Goal: Information Seeking & Learning: Learn about a topic

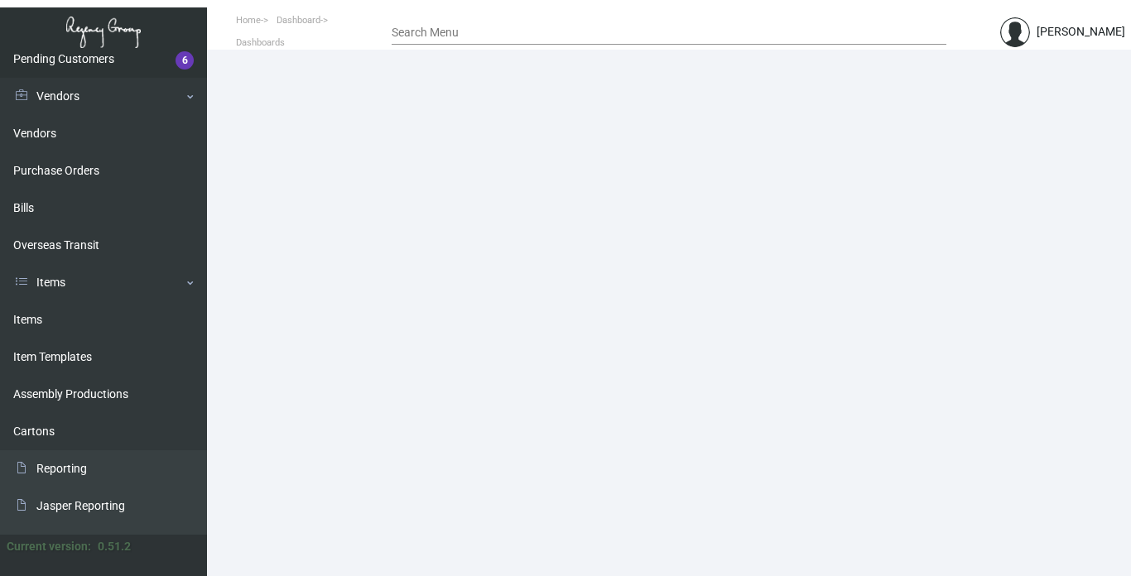
scroll to position [331, 0]
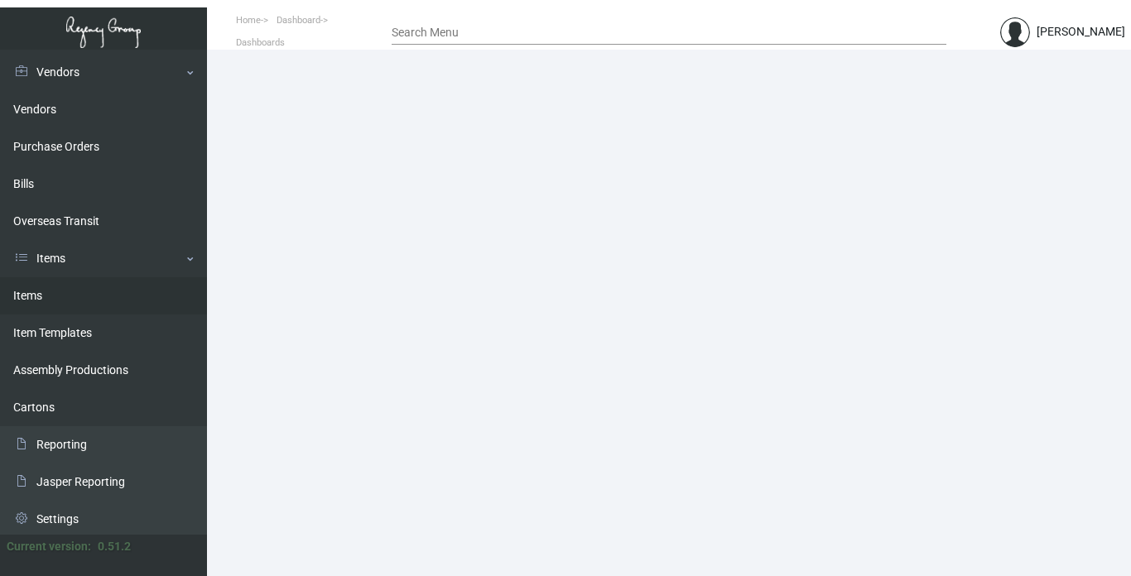
click at [30, 289] on link "Items" at bounding box center [103, 295] width 207 height 37
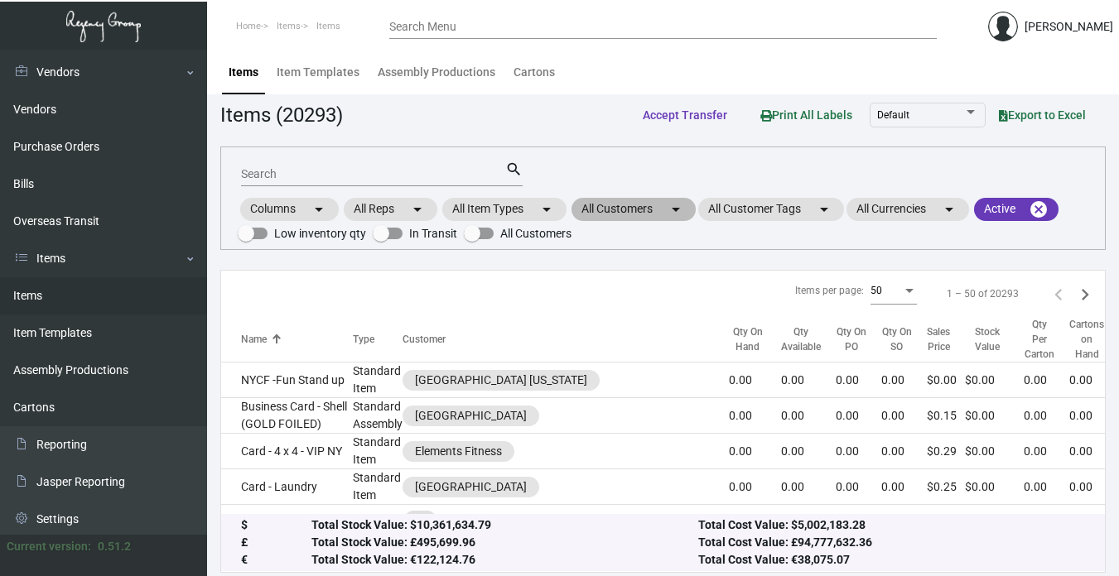
click at [614, 207] on mat-chip "All Customers arrow_drop_down" at bounding box center [633, 209] width 124 height 23
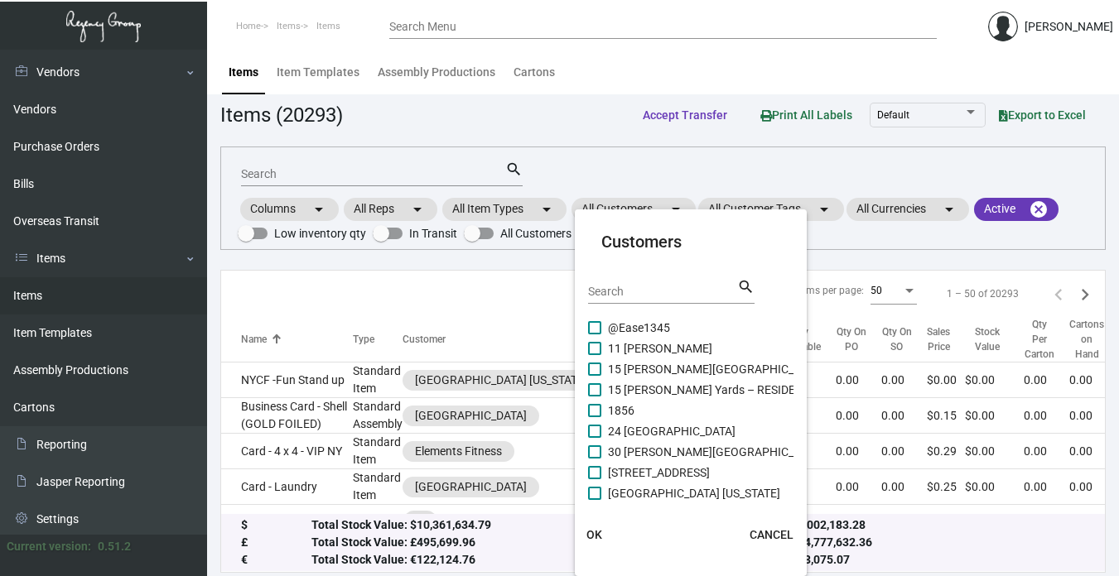
click at [618, 282] on div "Search" at bounding box center [662, 291] width 149 height 26
type input "life"
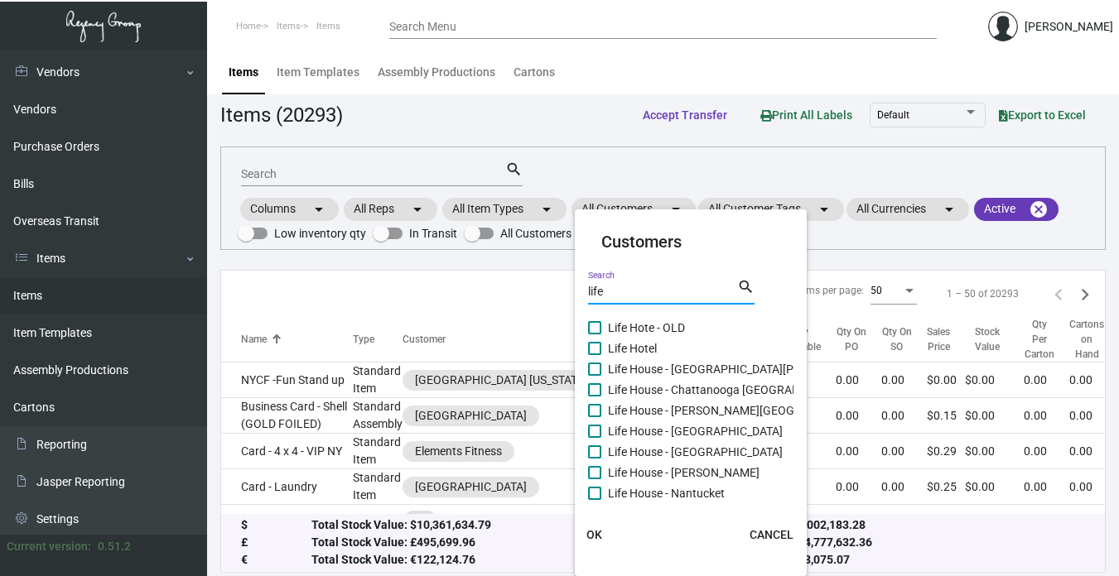
click at [647, 348] on span "Life Hotel" at bounding box center [632, 349] width 49 height 20
click at [595, 355] on input "Life Hotel" at bounding box center [594, 355] width 1 height 1
checkbox input "true"
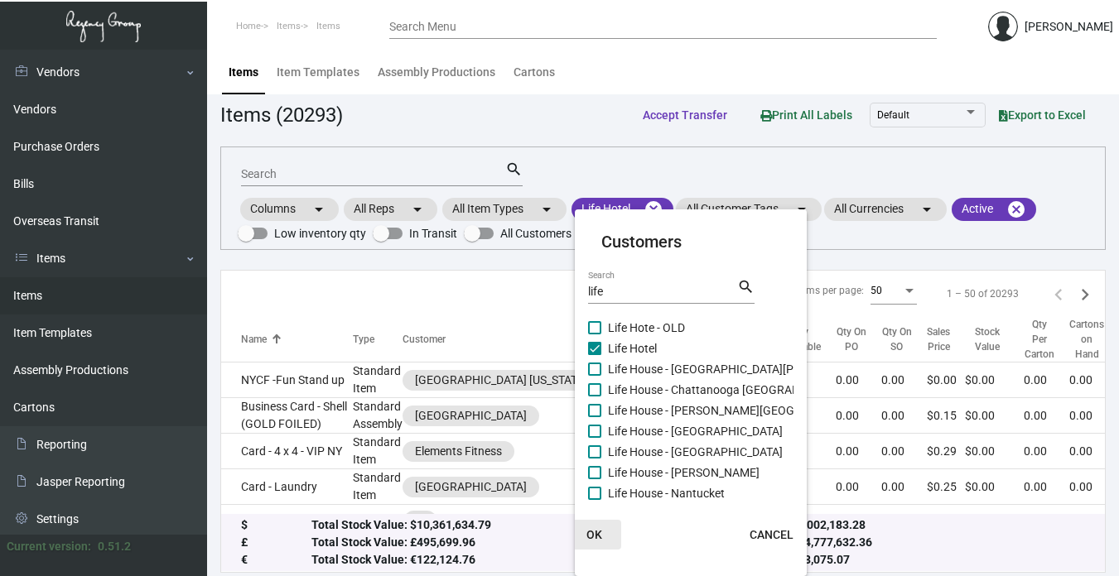
click at [591, 526] on button "OK" at bounding box center [594, 535] width 53 height 30
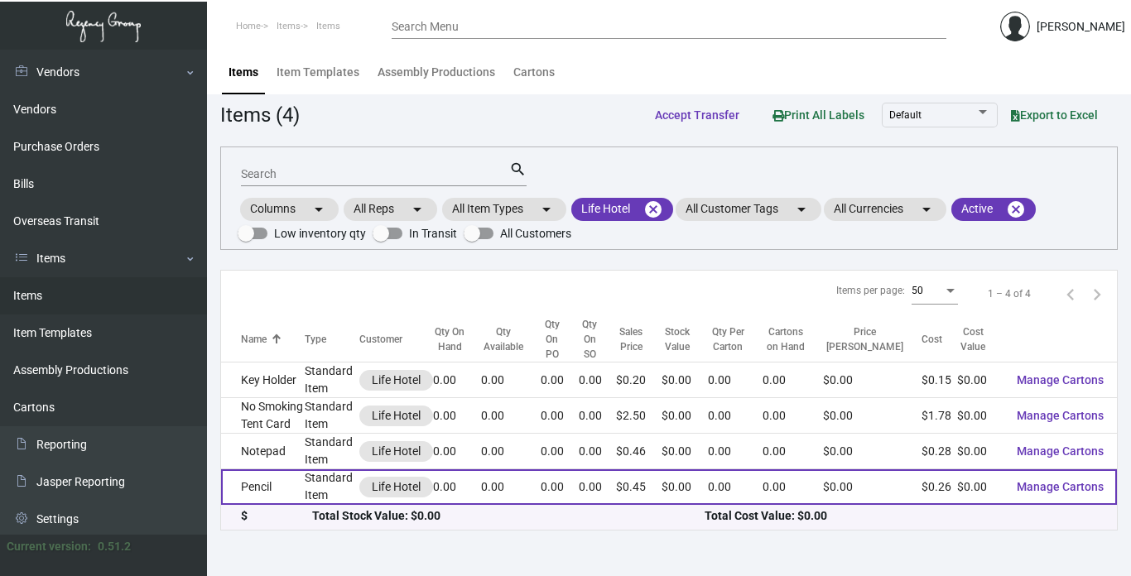
click at [272, 484] on td "Pencil" at bounding box center [263, 488] width 84 height 36
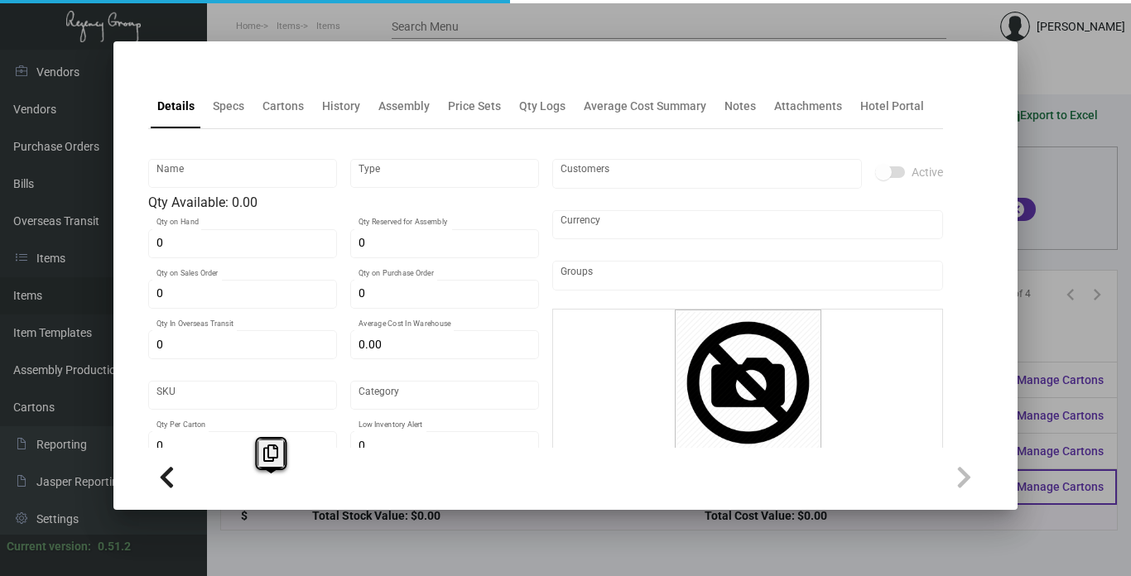
type input "Pencil"
type input "Standard Item"
type input "$ 0.00"
type input "Standard"
type input "$ 0.261"
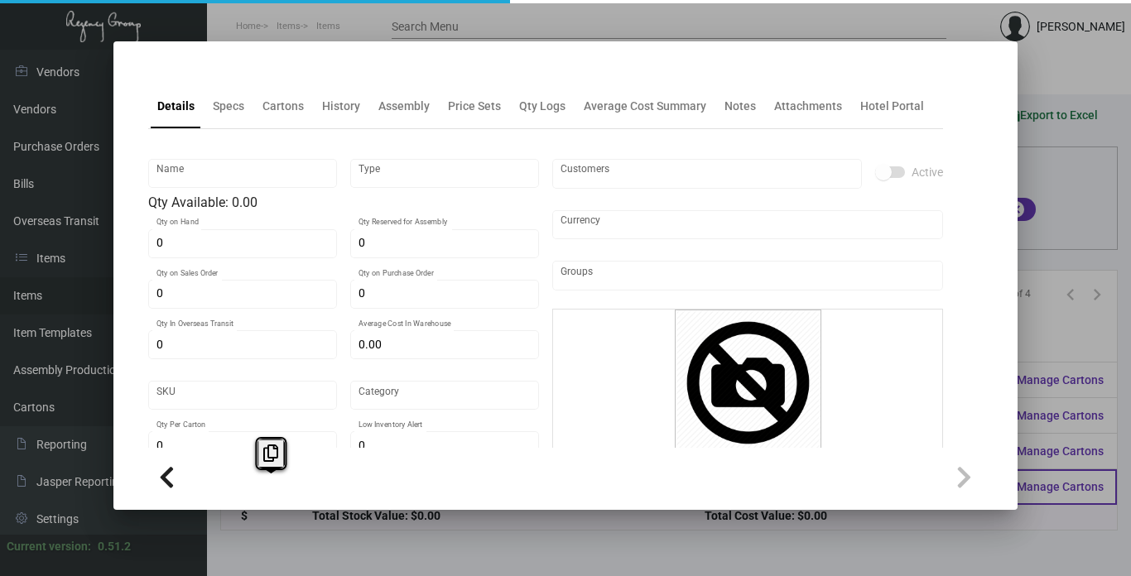
type input "$ 0.45"
checkbox input "true"
type input "United States Dollar $"
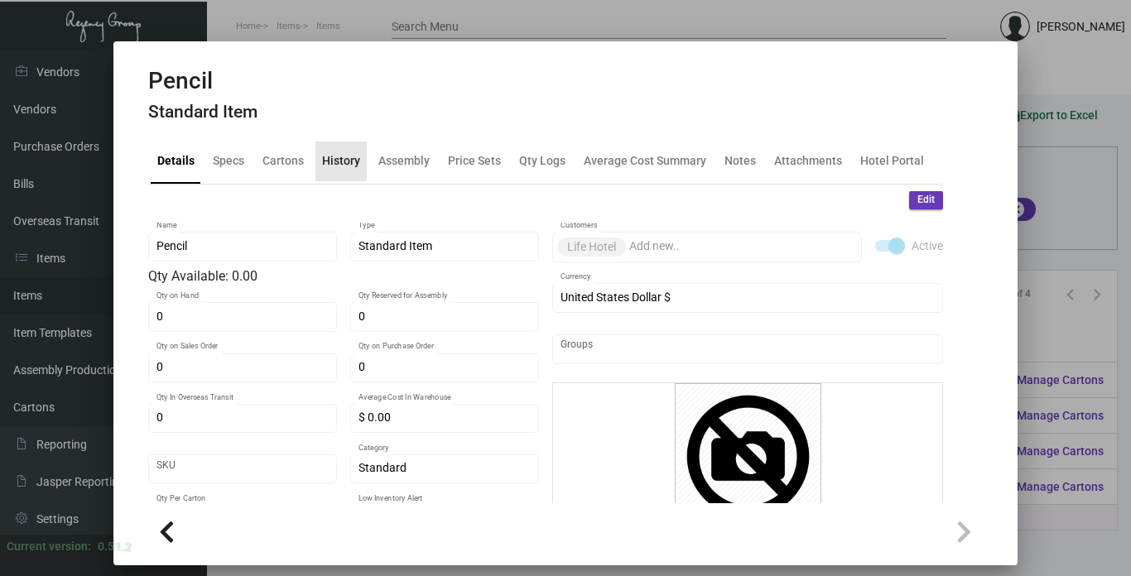
click at [349, 158] on div "History" at bounding box center [341, 160] width 38 height 17
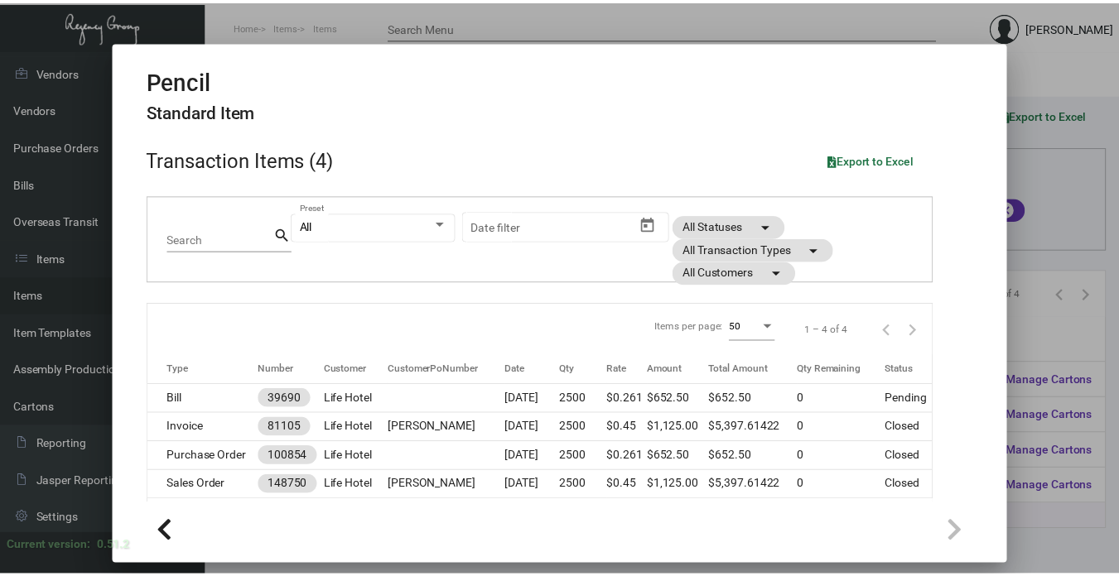
scroll to position [93, 0]
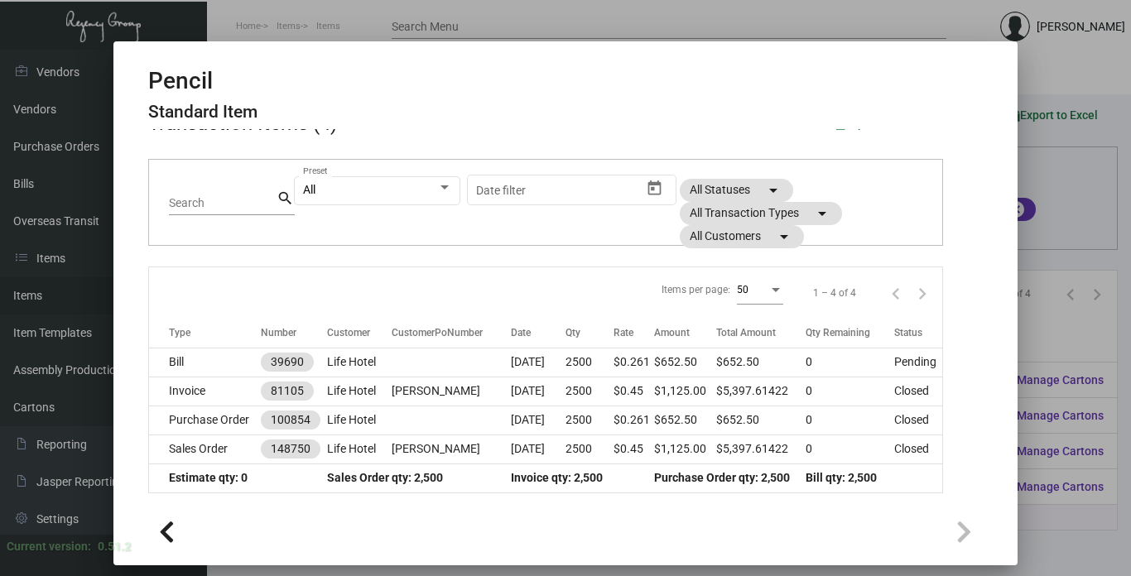
click at [1043, 337] on div at bounding box center [565, 288] width 1131 height 576
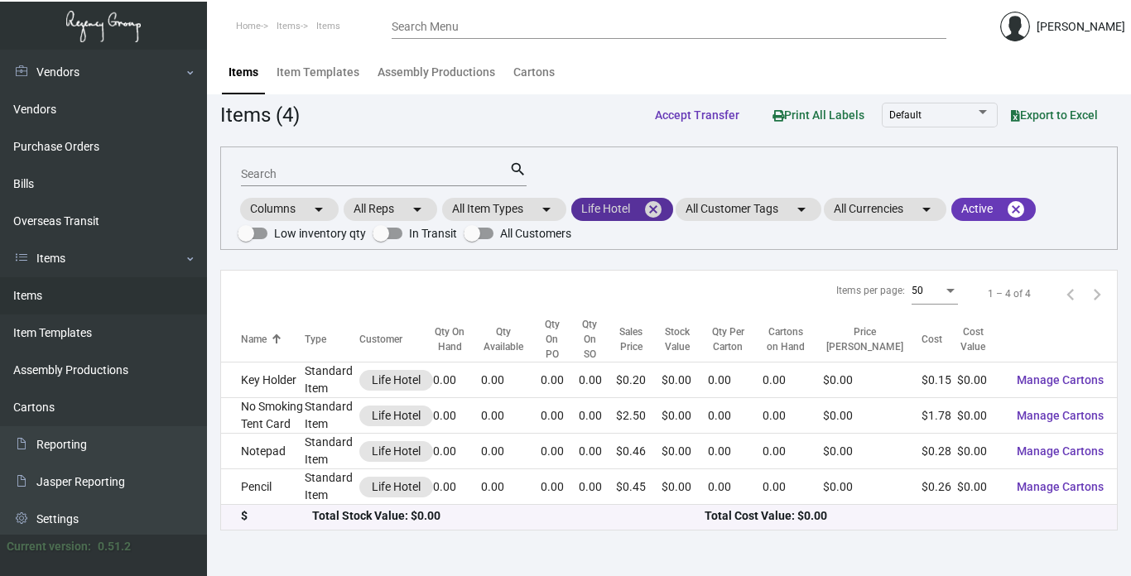
click at [657, 200] on mat-icon "cancel" at bounding box center [653, 210] width 20 height 20
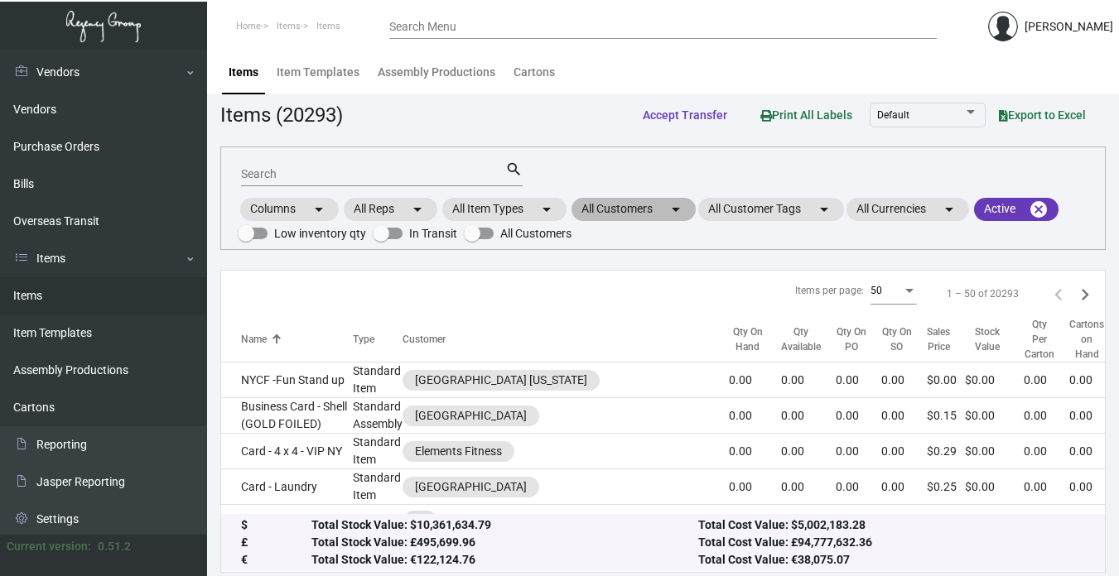
click at [657, 202] on mat-chip "All Customers arrow_drop_down" at bounding box center [633, 209] width 124 height 23
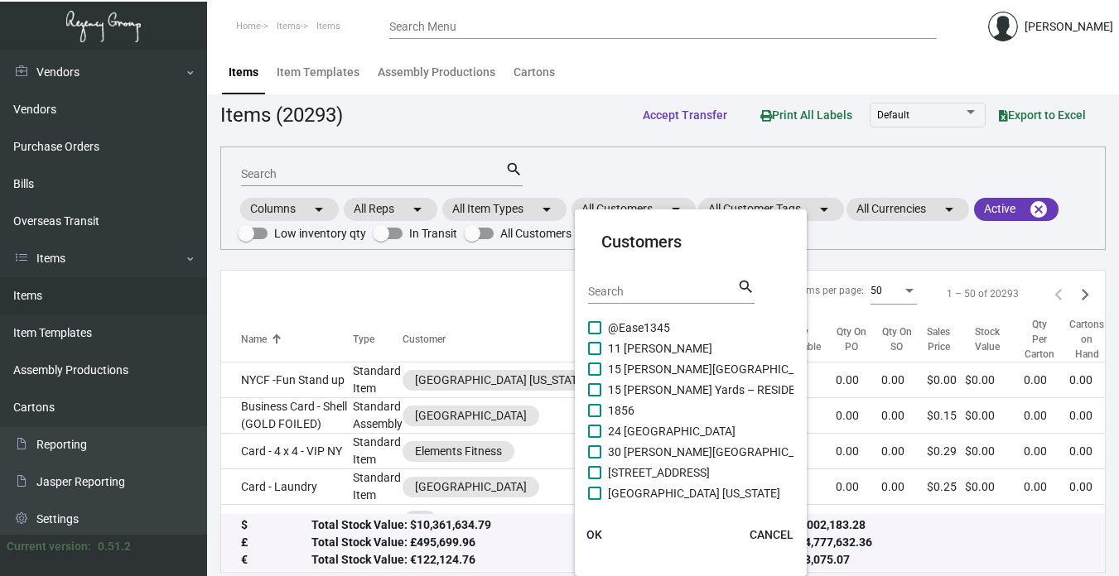
click at [630, 291] on input "Search" at bounding box center [662, 292] width 149 height 13
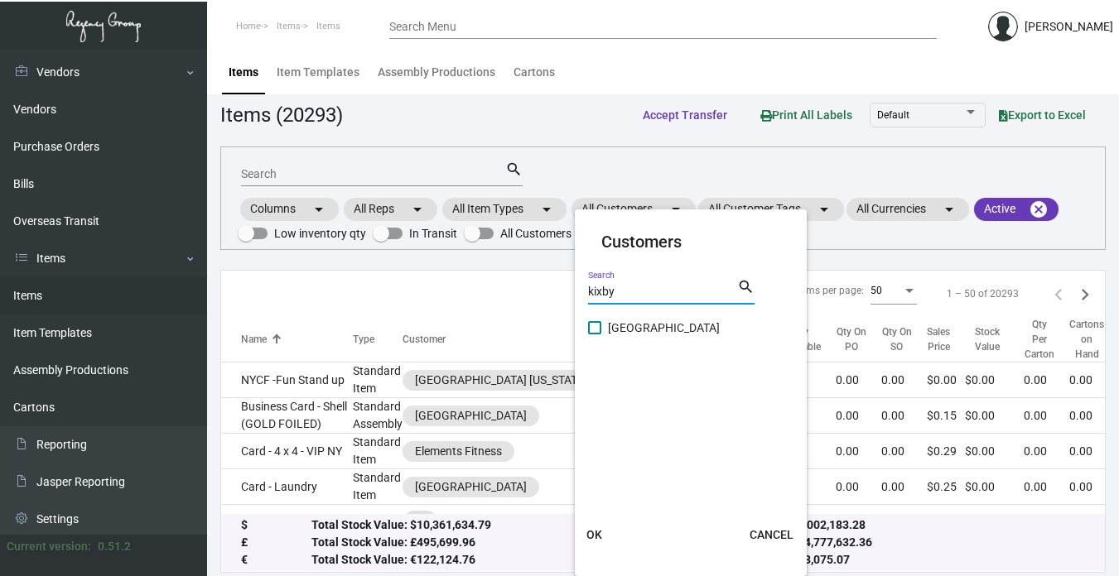
type input "kixby"
click at [642, 326] on span "[GEOGRAPHIC_DATA]" at bounding box center [664, 328] width 112 height 20
click at [595, 335] on input "[GEOGRAPHIC_DATA]" at bounding box center [594, 335] width 1 height 1
checkbox input "true"
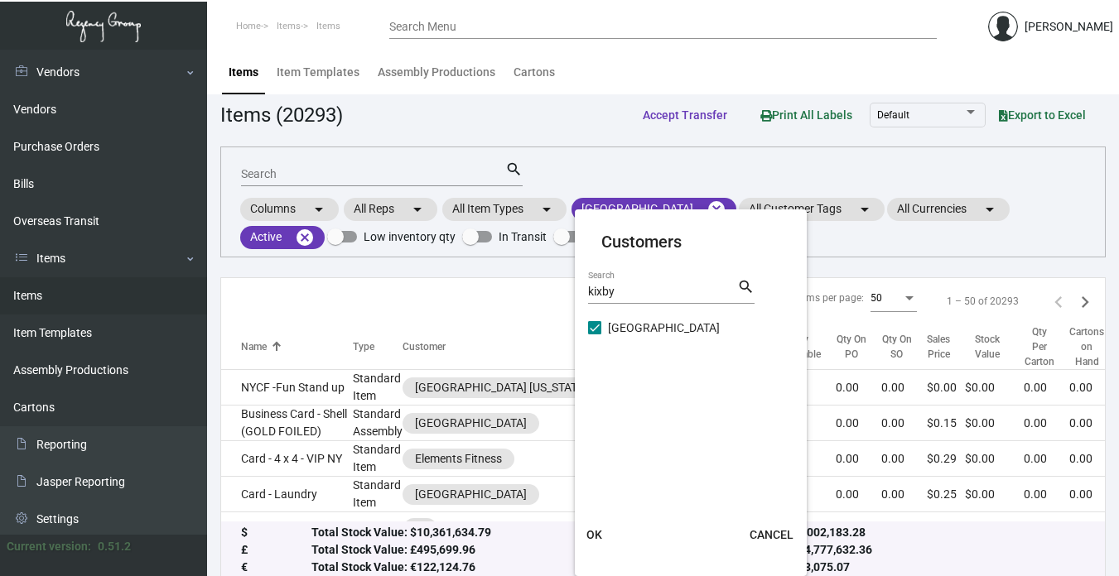
click at [595, 534] on span "OK" at bounding box center [594, 534] width 16 height 13
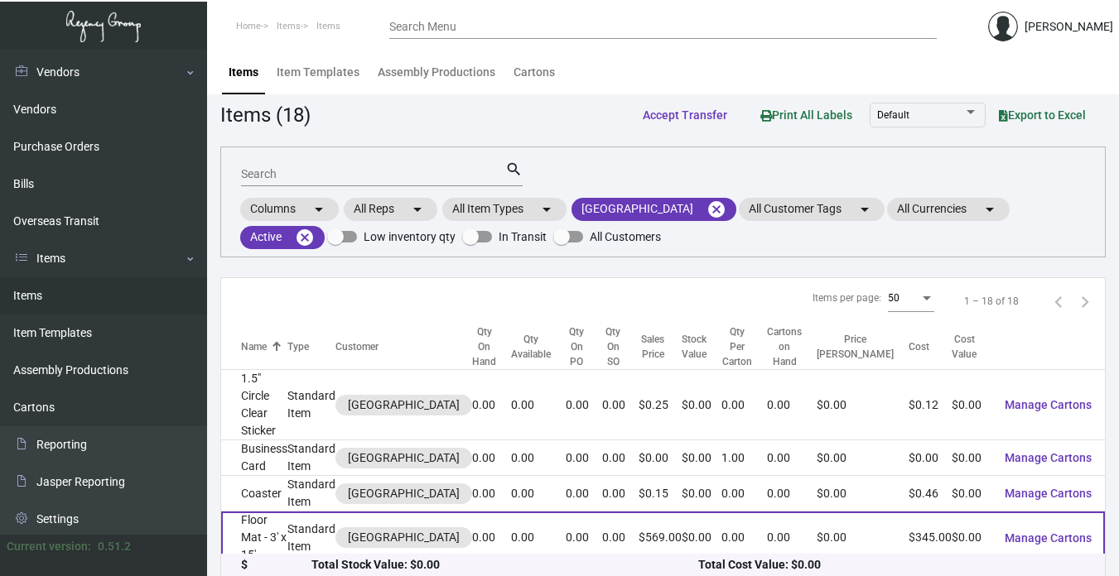
click at [277, 512] on td "Floor Mat - 3' x 15'" at bounding box center [254, 538] width 66 height 53
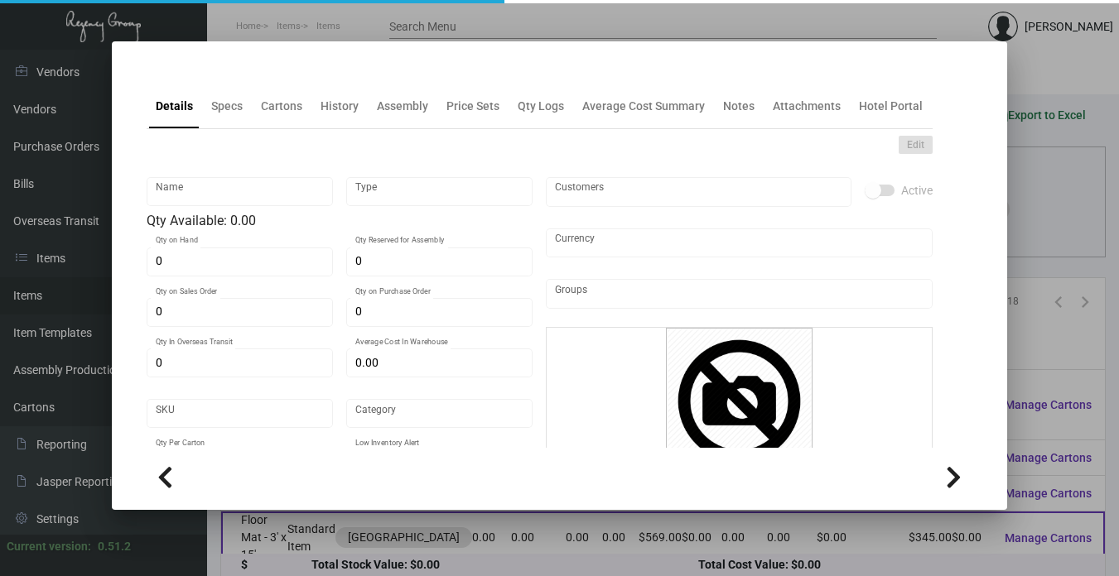
type input "Floor Mat - 3' x 15'"
type input "Standard Item"
type input "$ 0.00"
type input "Standard"
type input "$ 345.00"
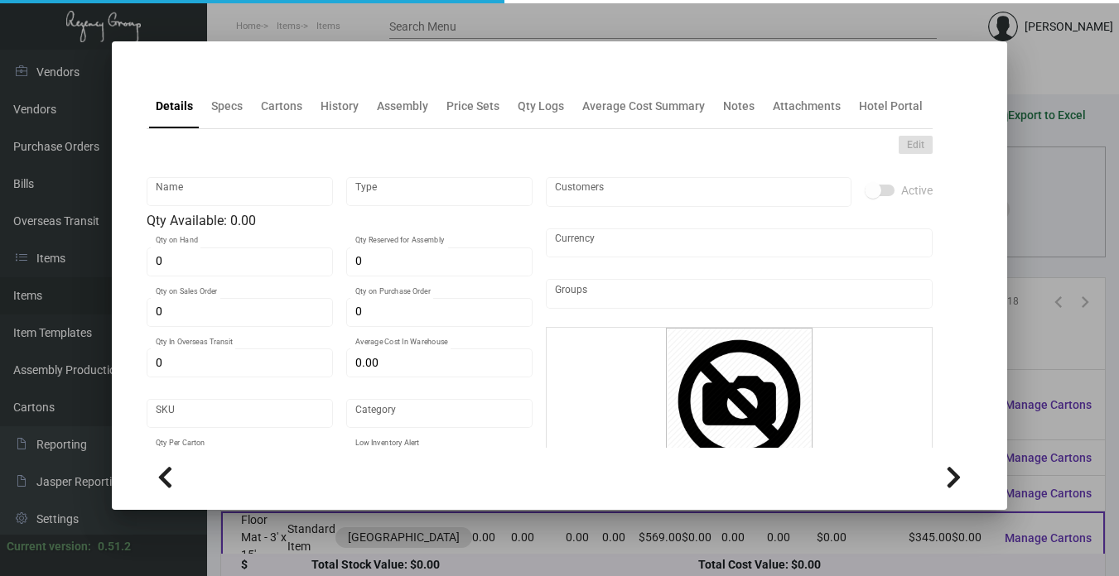
type input "$ 569.00"
checkbox input "true"
type input "United States Dollar $"
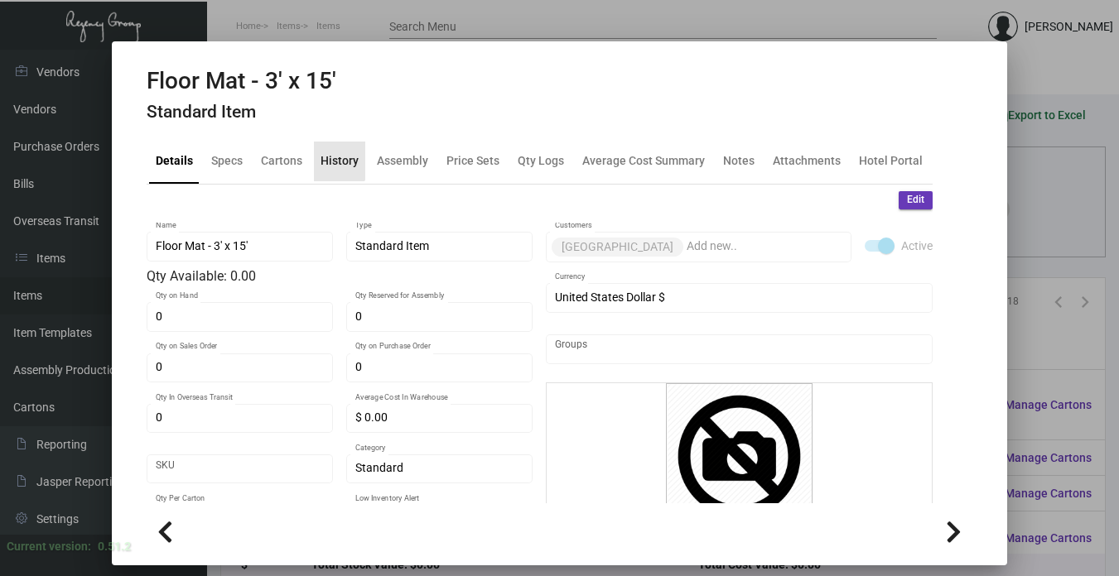
click at [333, 156] on div "History" at bounding box center [339, 160] width 38 height 17
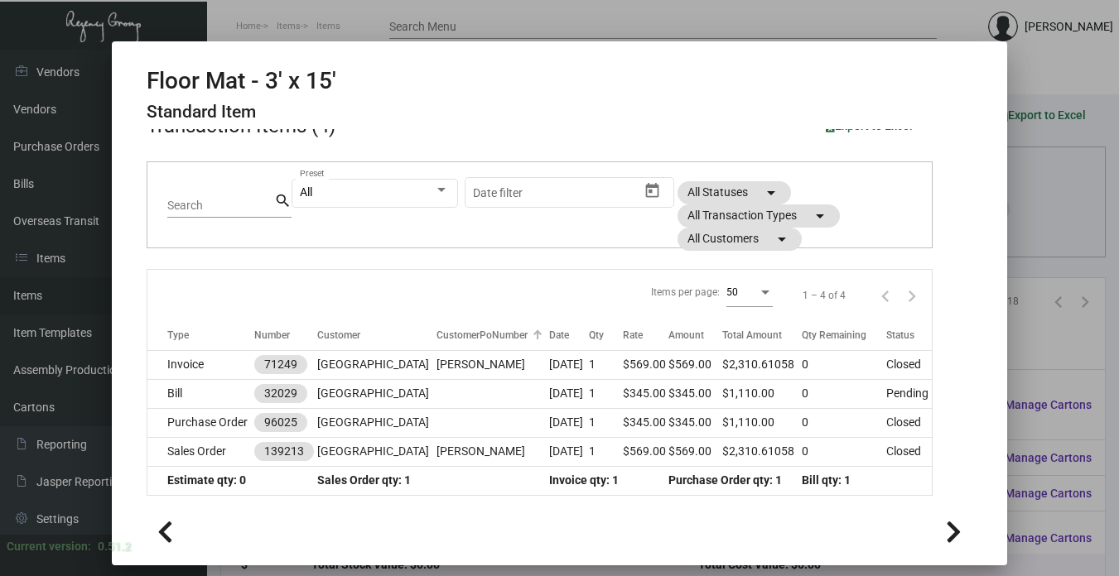
scroll to position [93, 0]
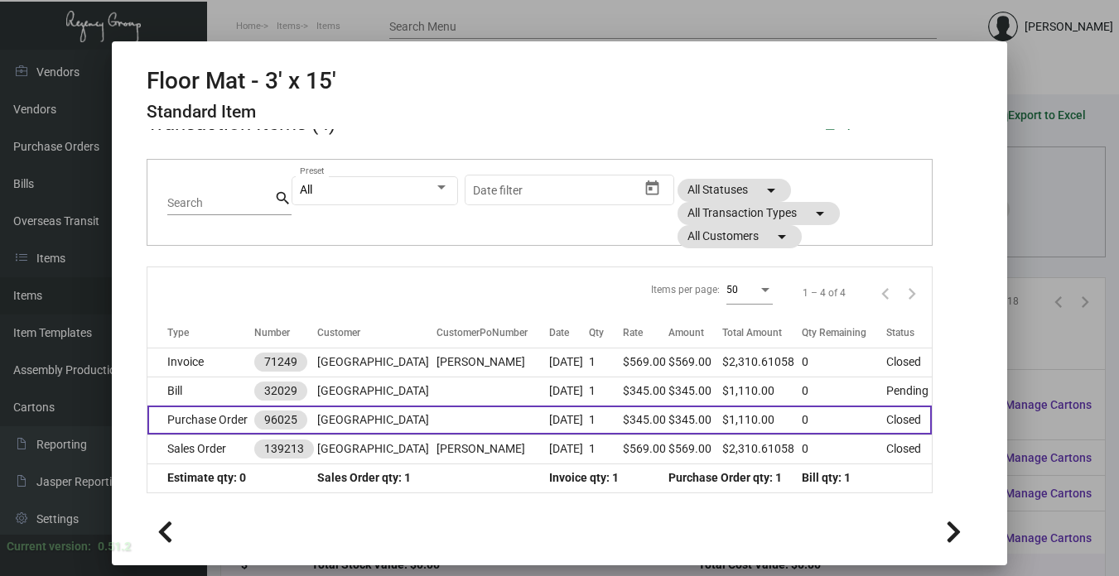
click at [460, 424] on td at bounding box center [492, 420] width 113 height 29
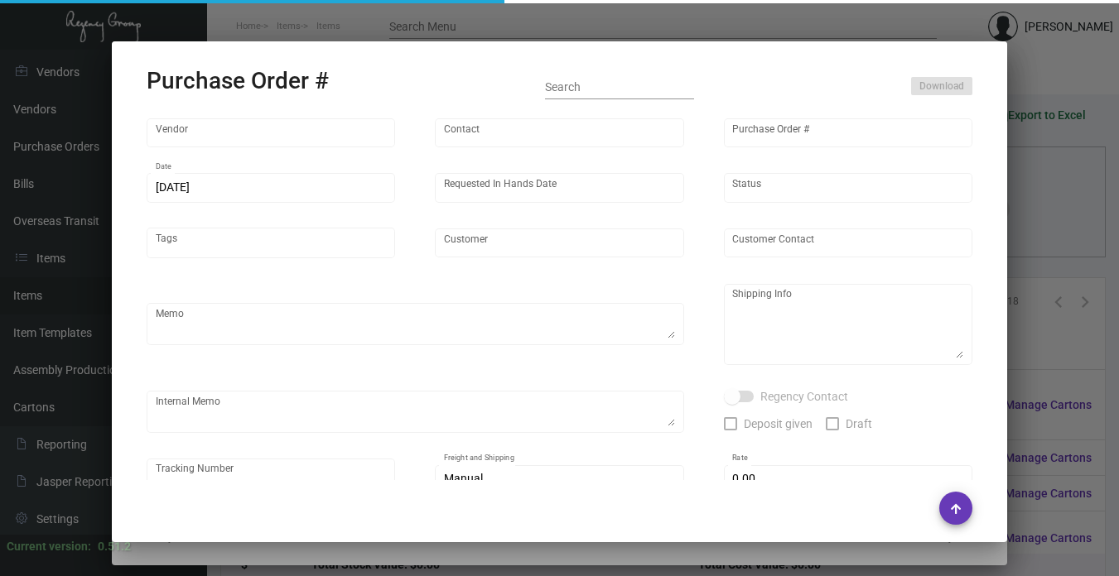
type input "Custom Business Mats"
type input "Order Entry"
type input "96025"
type input "[DATE]"
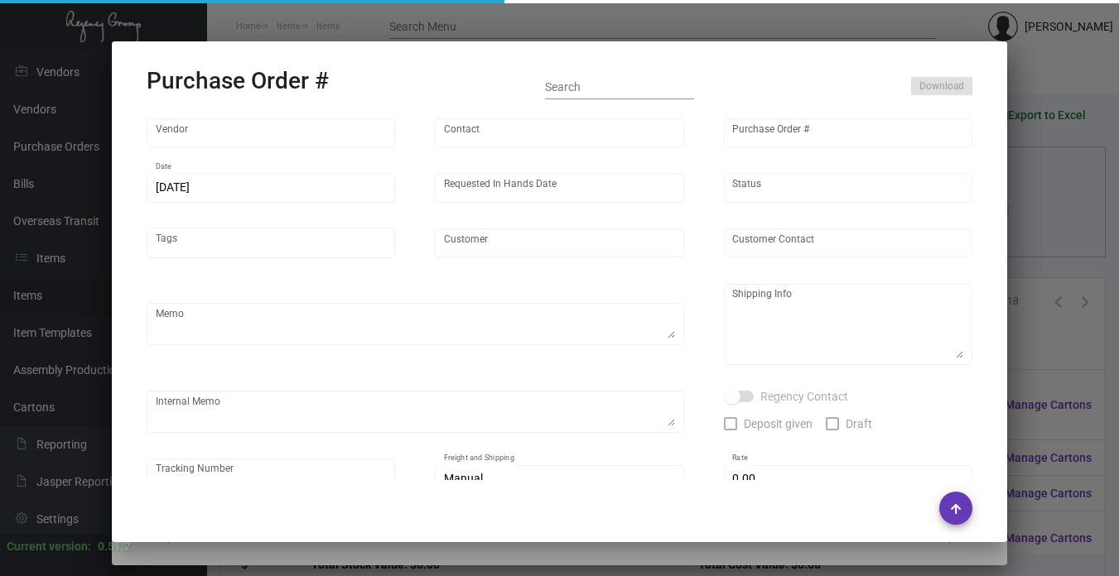
type input "[GEOGRAPHIC_DATA]"
type input "[PERSON_NAME]"
type textarea "BLIND Ship via UPS Ground Acct# 1AY276."
type textarea "[PERSON_NAME] [GEOGRAPHIC_DATA] [STREET_ADDRESS][US_STATE]"
checkbox input "true"
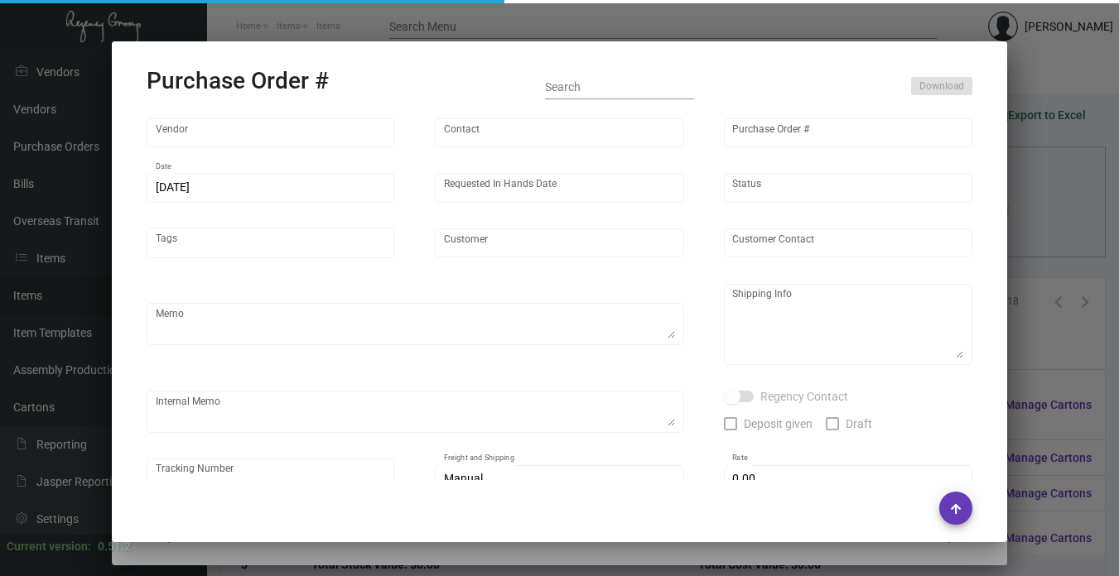
type input "$ 0.00"
type input "United States Dollar $"
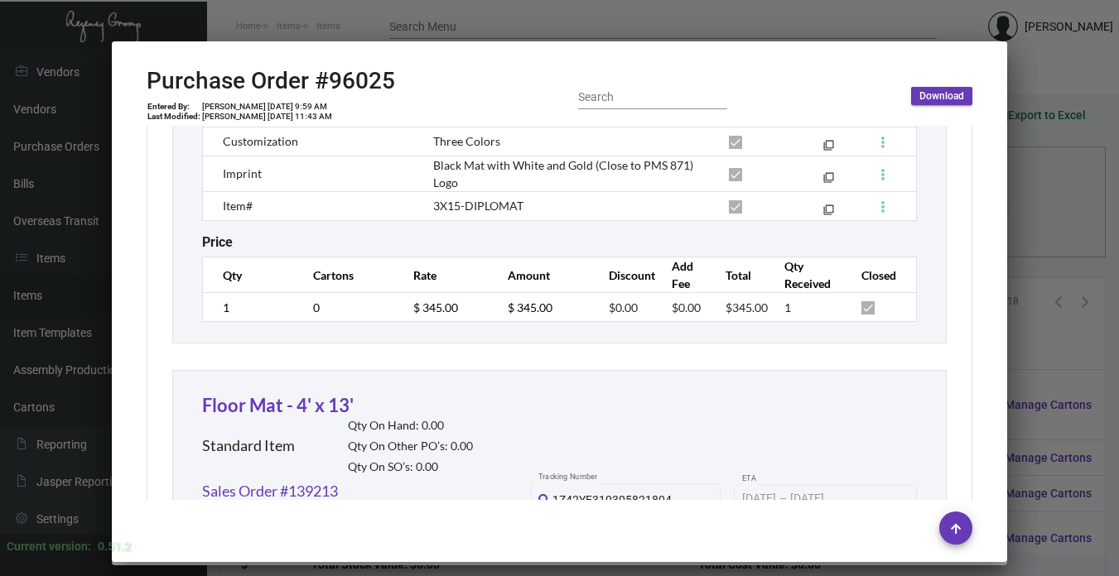
scroll to position [1325, 0]
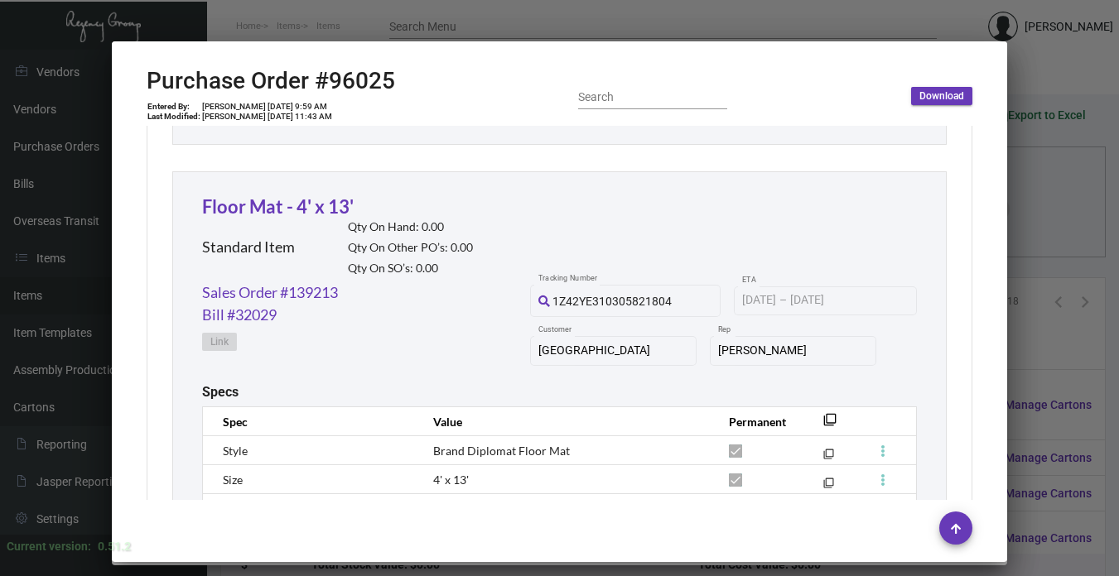
click at [1038, 306] on div at bounding box center [559, 288] width 1119 height 576
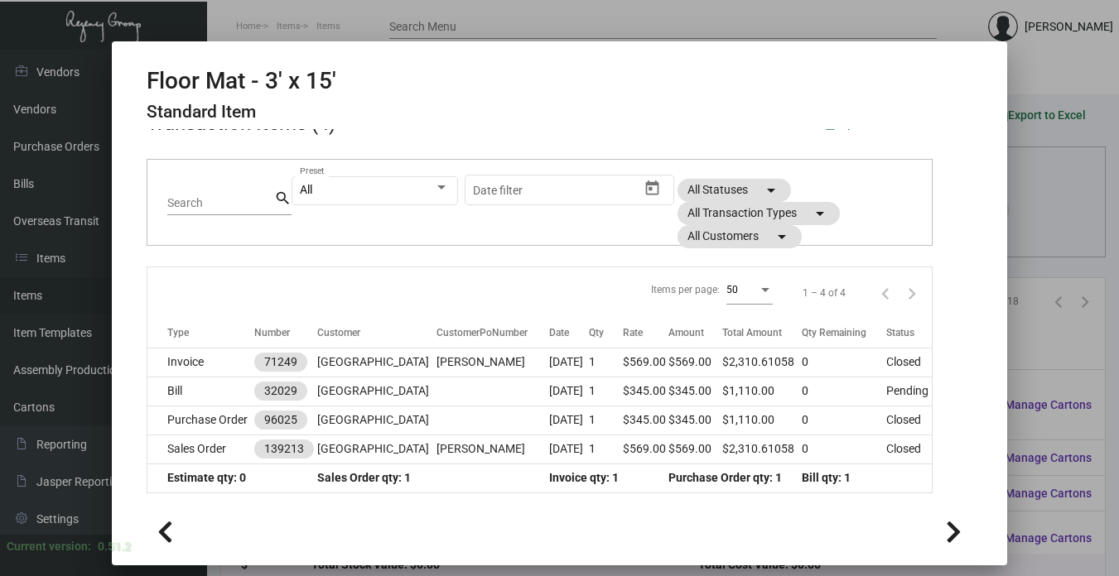
click at [1015, 330] on div at bounding box center [559, 288] width 1119 height 576
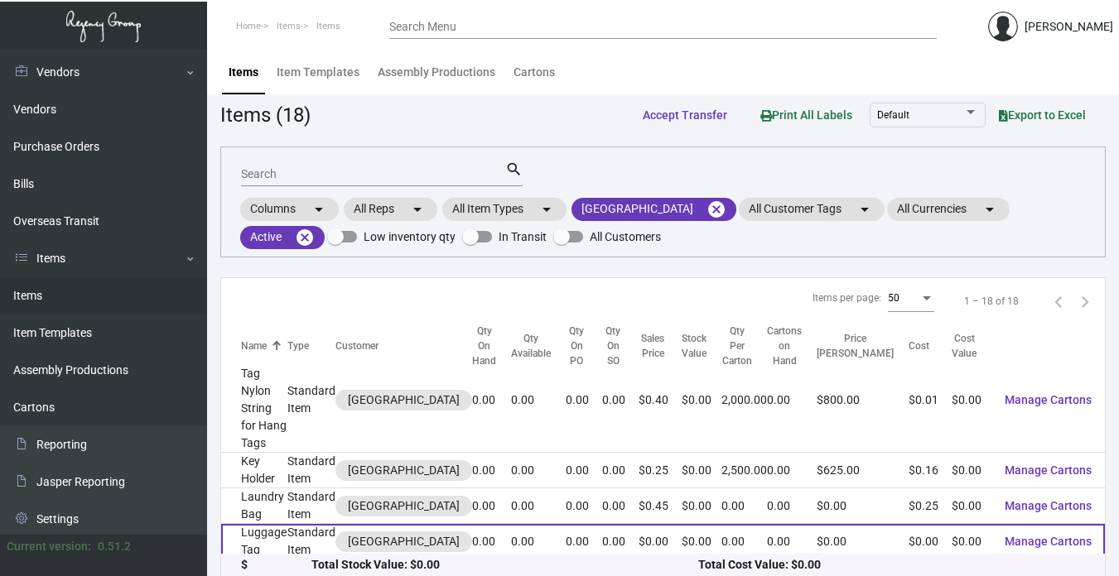
scroll to position [142, 0]
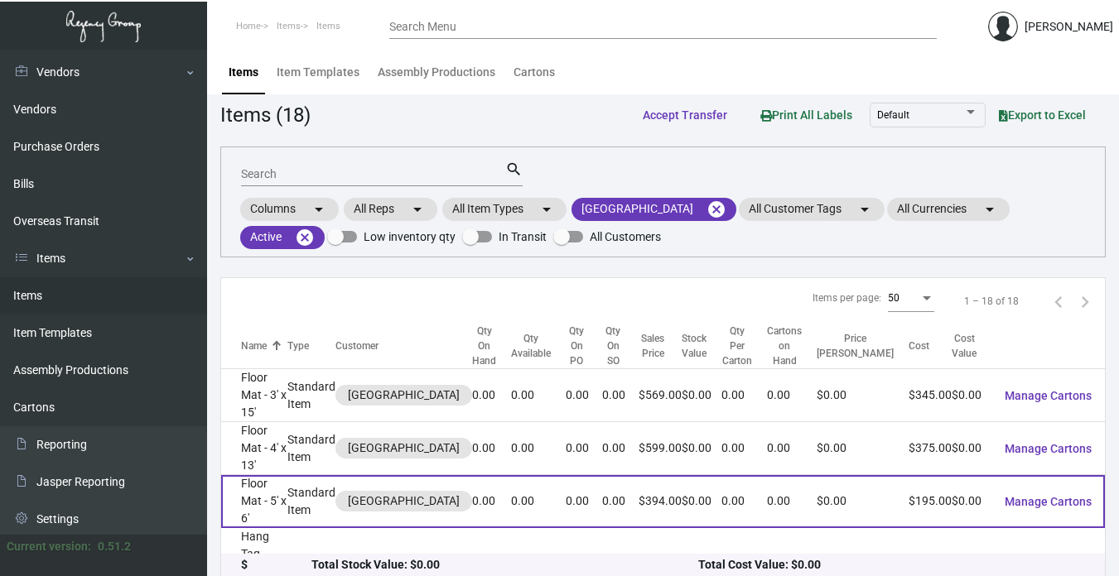
click at [260, 475] on td "Floor Mat - 5' x 6'" at bounding box center [254, 501] width 66 height 53
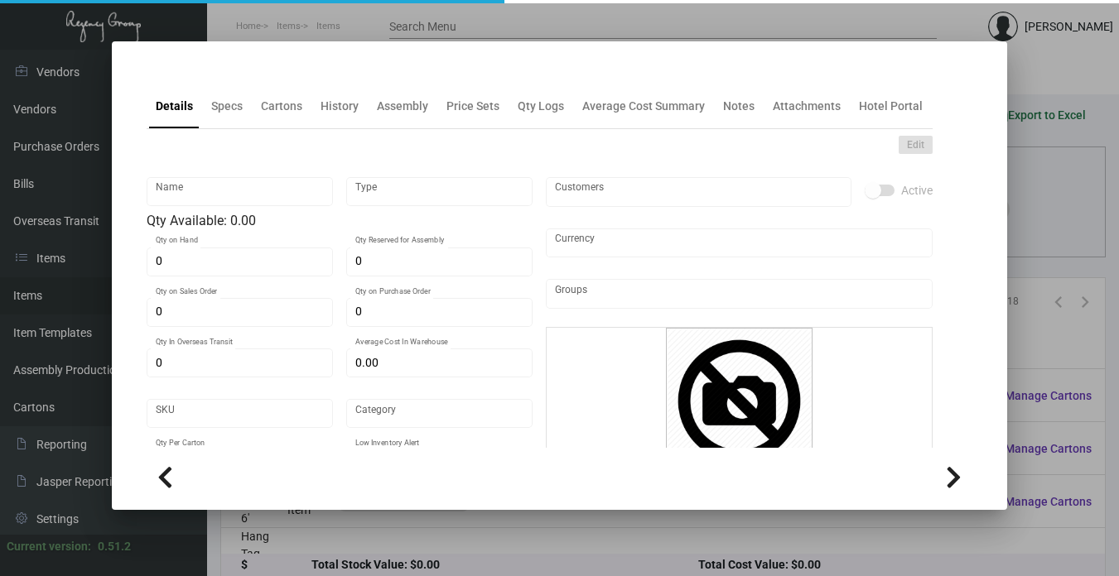
type input "Floor Mat - 5' x 6'"
type input "Standard Item"
type input "$ 0.00"
type input "Standard"
type input "$ 195.00"
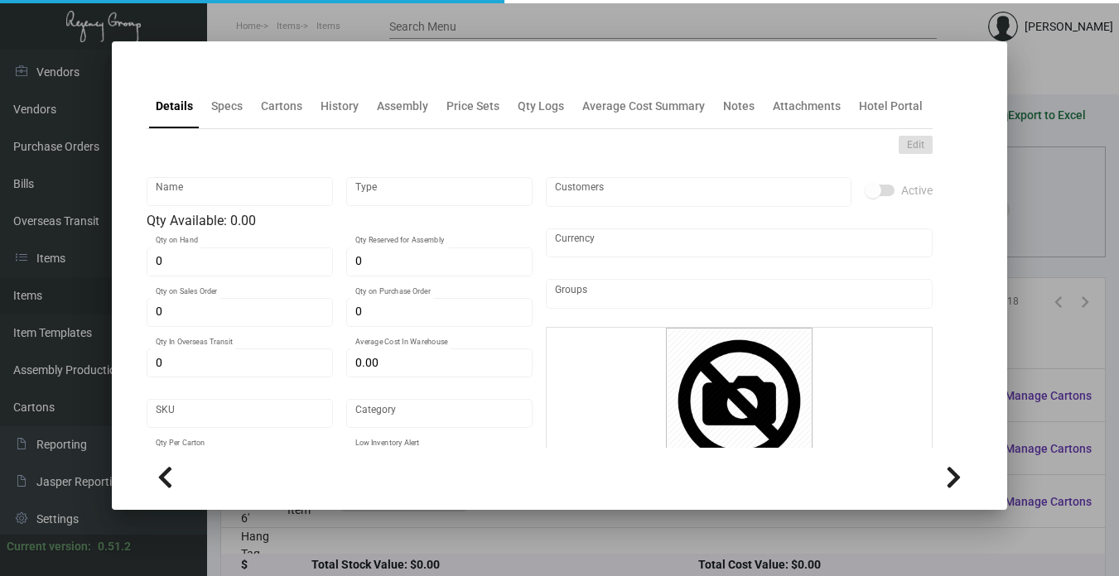
type input "$ 394.00"
checkbox input "true"
type input "United States Dollar $"
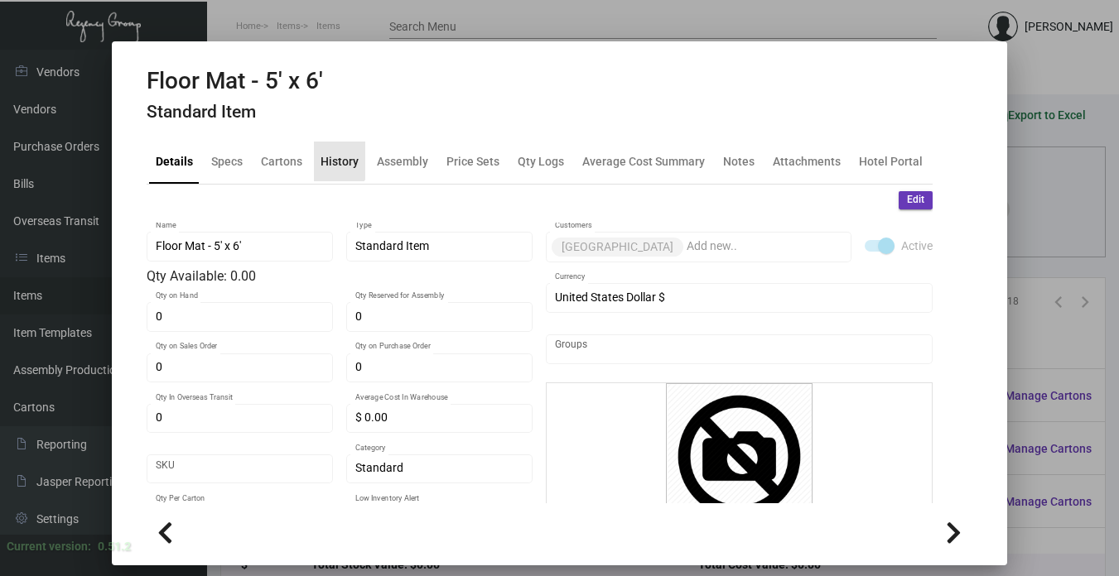
click at [329, 159] on div "History" at bounding box center [339, 160] width 38 height 17
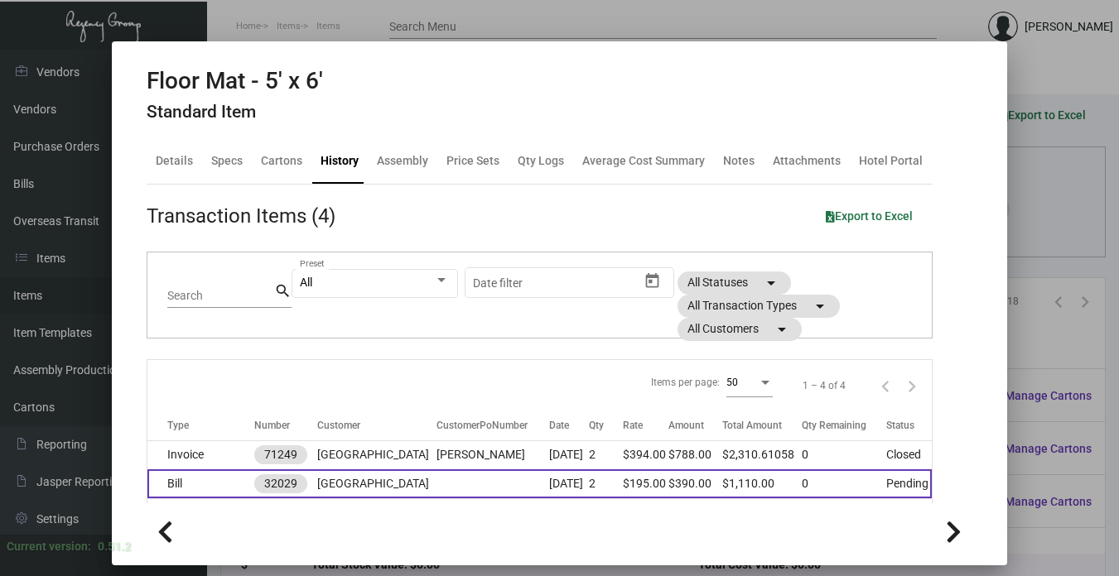
scroll to position [83, 0]
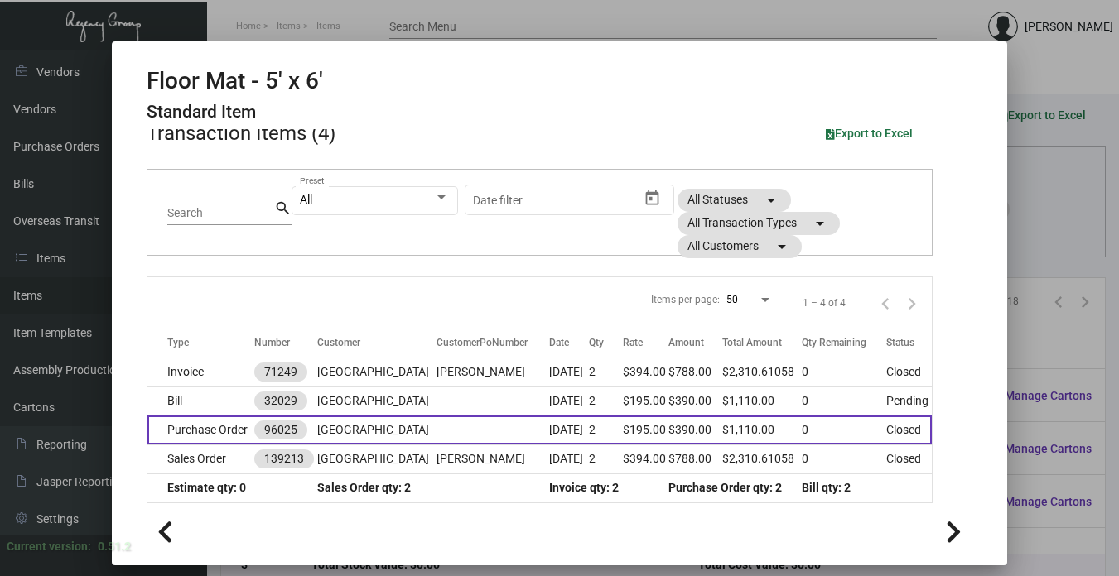
click at [465, 425] on td at bounding box center [492, 430] width 113 height 29
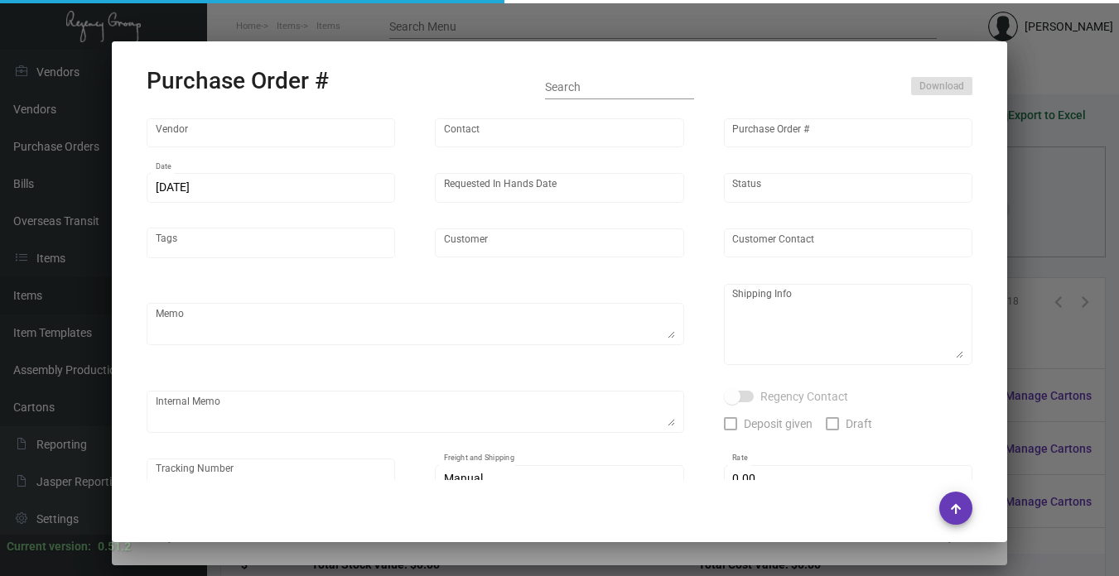
type input "Custom Business Mats"
type input "Order Entry"
type input "96025"
type input "[DATE]"
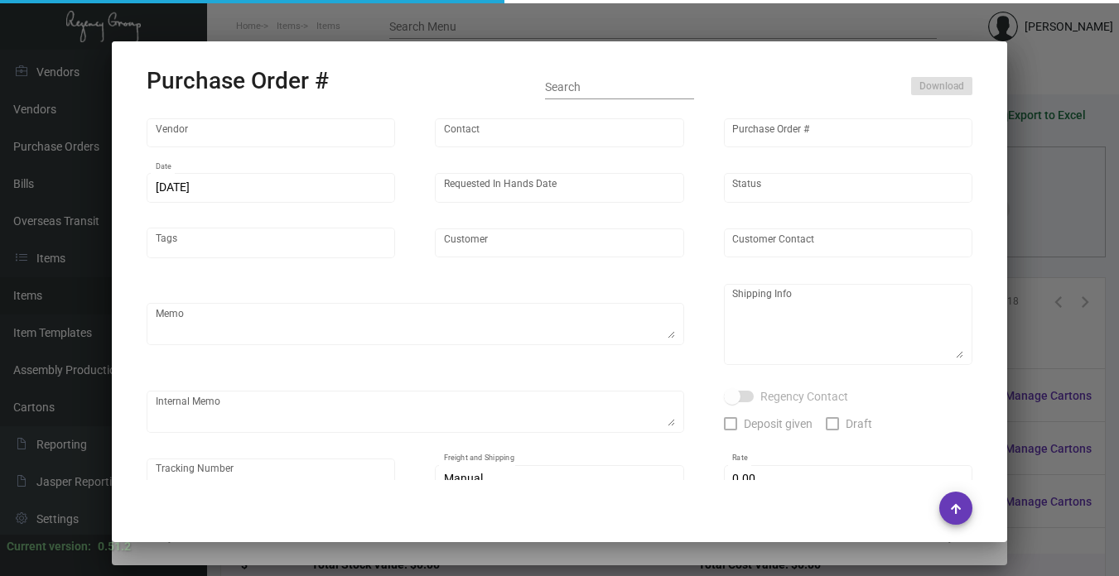
type input "[GEOGRAPHIC_DATA]"
type input "[PERSON_NAME]"
type textarea "BLIND Ship via UPS Ground Acct# 1AY276."
type textarea "[PERSON_NAME] [GEOGRAPHIC_DATA] [STREET_ADDRESS][US_STATE]"
checkbox input "true"
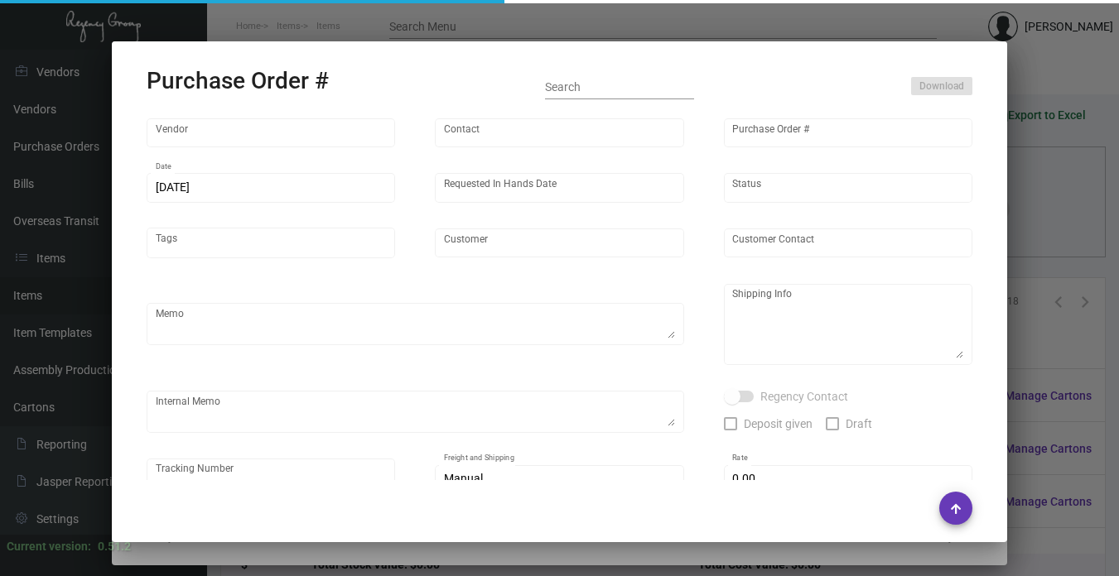
type input "$ 0.00"
type input "United States Dollar $"
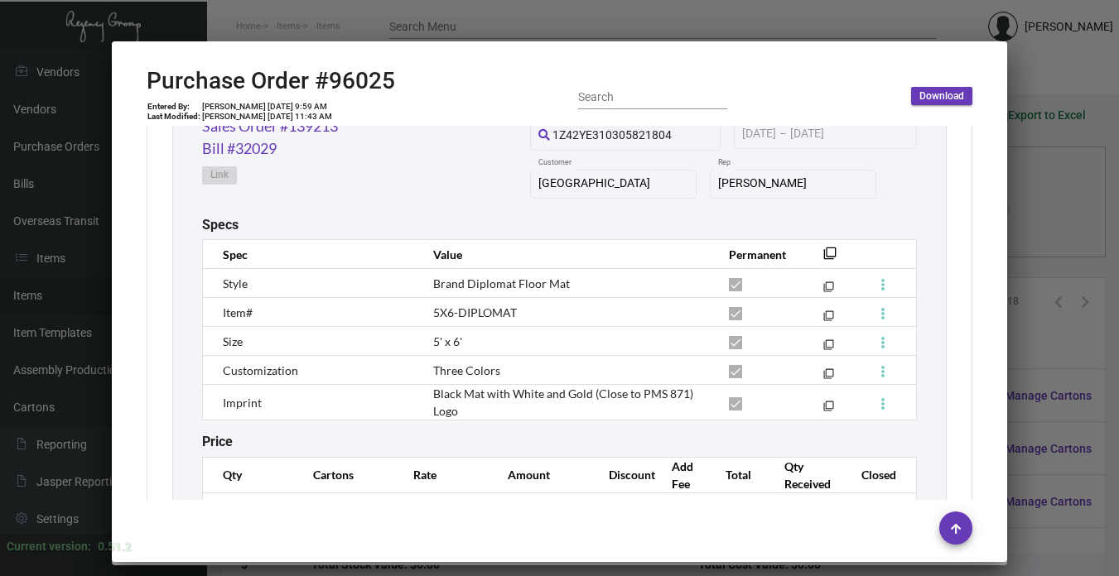
scroll to position [1889, 0]
